Goal: Find contact information: Find contact information

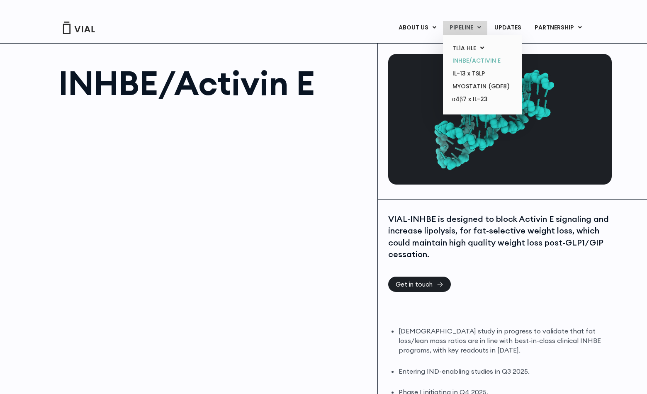
click at [484, 59] on link "INHBE/ACTIVIN E" at bounding box center [482, 60] width 73 height 13
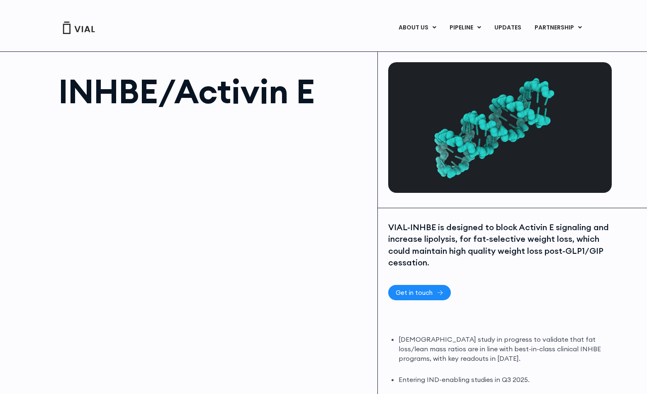
click at [431, 291] on span "Get in touch" at bounding box center [414, 293] width 37 height 6
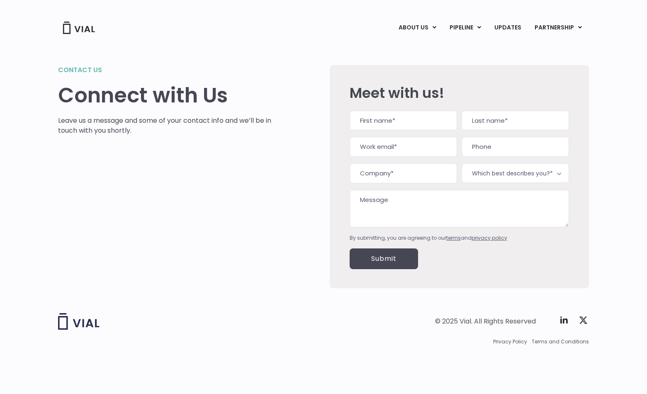
click at [79, 30] on img at bounding box center [78, 28] width 33 height 12
